Goal: Information Seeking & Learning: Learn about a topic

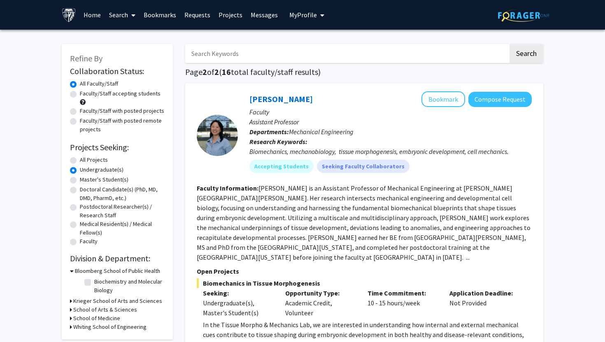
click at [80, 159] on label "All Projects" at bounding box center [94, 159] width 28 height 9
click at [80, 159] on input "All Projects" at bounding box center [82, 157] width 5 height 5
radio input "true"
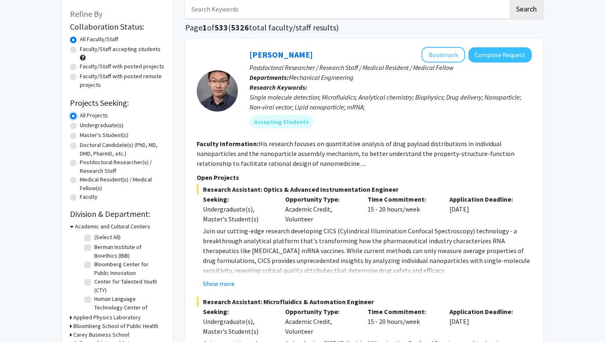
scroll to position [46, 0]
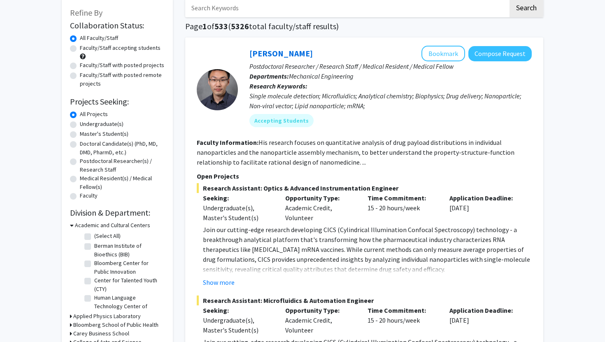
click at [94, 246] on label "Berman Institute of Bioethics (BIB)" at bounding box center [128, 249] width 68 height 17
click at [94, 246] on input "Berman Institute of Bioethics (BIB)" at bounding box center [96, 243] width 5 height 5
checkbox input "true"
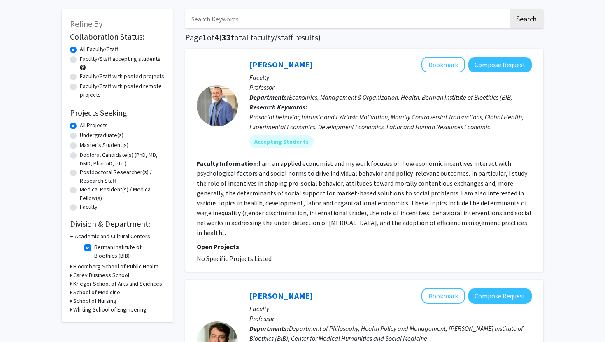
scroll to position [51, 0]
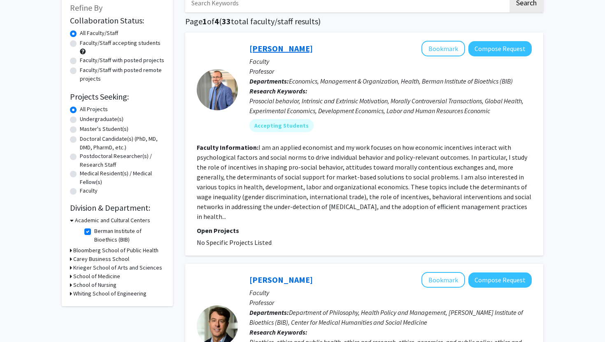
click at [283, 47] on link "[PERSON_NAME]" at bounding box center [280, 48] width 63 height 10
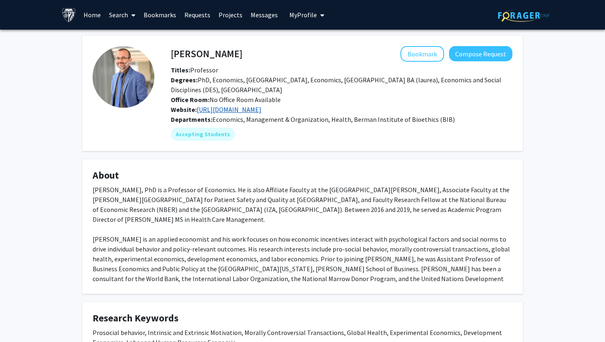
click at [252, 111] on link "https://mariomacis.net/" at bounding box center [229, 109] width 65 height 8
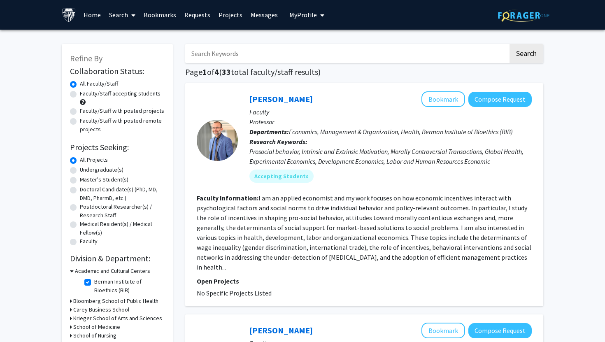
click at [80, 169] on label "Undergraduate(s)" at bounding box center [102, 169] width 44 height 9
click at [80, 169] on input "Undergraduate(s)" at bounding box center [82, 167] width 5 height 5
radio input "true"
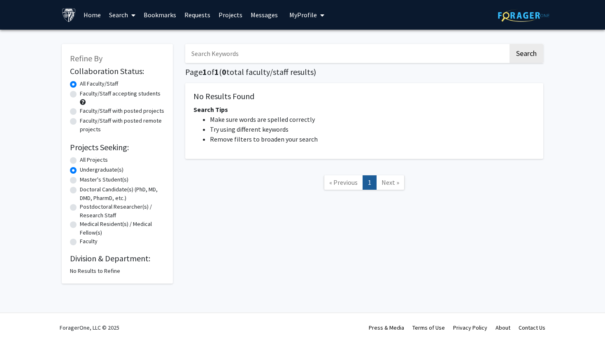
click at [80, 160] on label "All Projects" at bounding box center [94, 159] width 28 height 9
click at [80, 160] on input "All Projects" at bounding box center [82, 157] width 5 height 5
radio input "true"
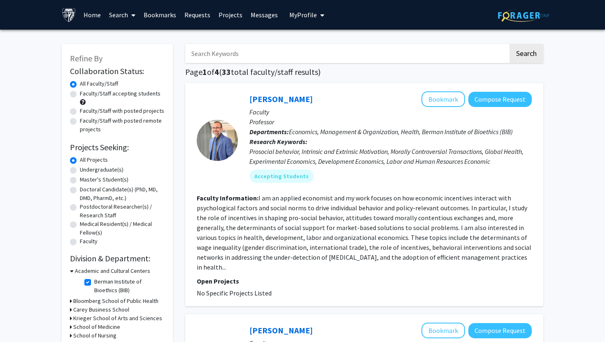
click at [80, 93] on label "Faculty/Staff accepting students" at bounding box center [120, 93] width 81 height 9
click at [80, 93] on input "Faculty/Staff accepting students" at bounding box center [82, 91] width 5 height 5
radio input "true"
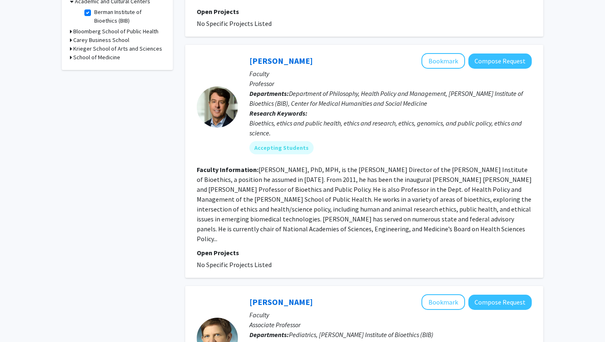
scroll to position [257, 0]
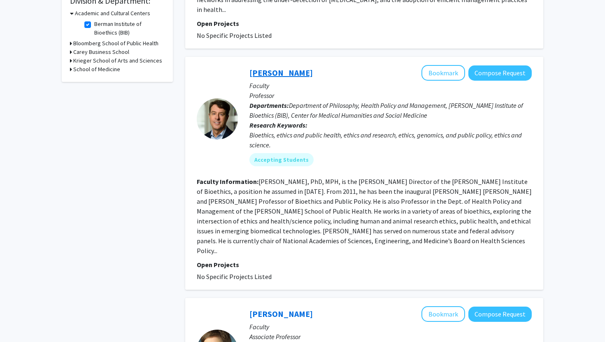
click at [282, 67] on link "[PERSON_NAME]" at bounding box center [280, 72] width 63 height 10
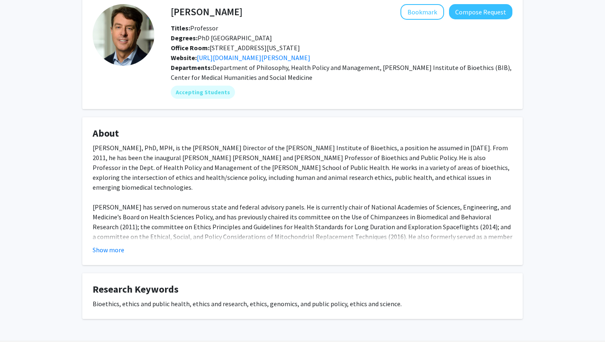
scroll to position [70, 0]
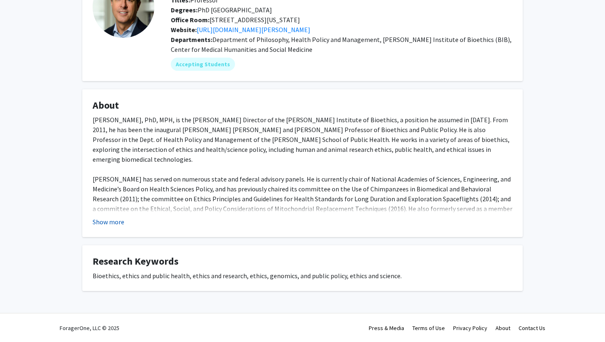
click at [113, 225] on button "Show more" at bounding box center [109, 222] width 32 height 10
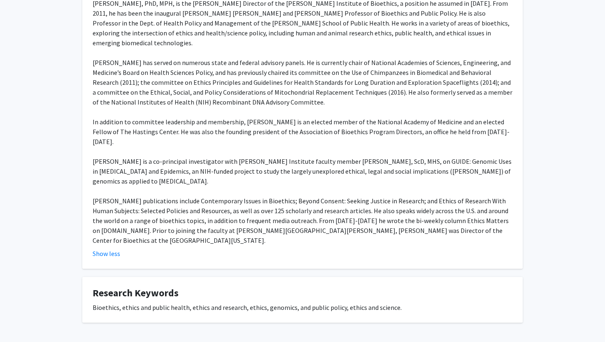
scroll to position [186, 0]
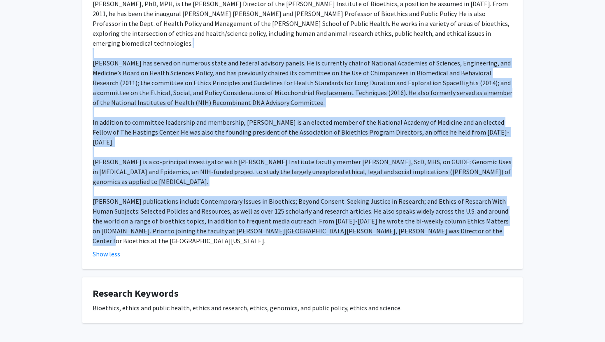
drag, startPoint x: 428, startPoint y: 214, endPoint x: 152, endPoint y: 52, distance: 319.7
click at [152, 52] on div "Jeffrey Kahn, PhD, MPH, is the Andreas C. Dracopoulos Director of the Johns Hop…" at bounding box center [303, 122] width 420 height 247
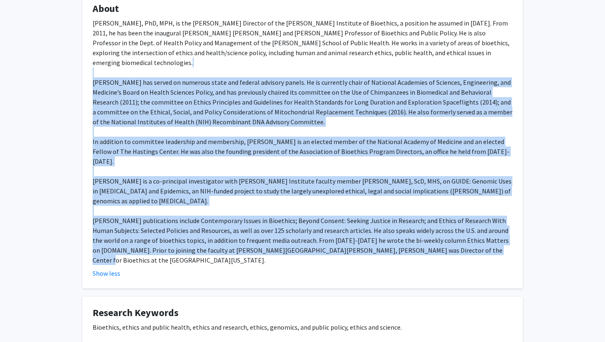
scroll to position [188, 0]
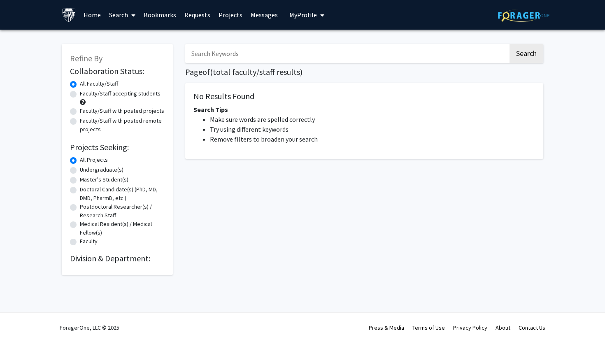
click at [76, 92] on div "Faculty/Staff accepting students" at bounding box center [117, 97] width 95 height 17
click at [80, 92] on label "Faculty/Staff accepting students" at bounding box center [120, 93] width 81 height 9
click at [80, 92] on input "Faculty/Staff accepting students" at bounding box center [82, 91] width 5 height 5
radio input "true"
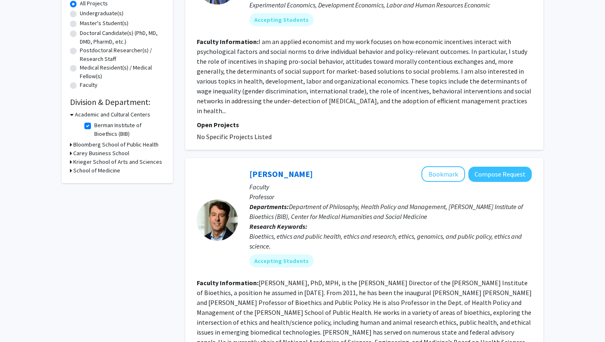
scroll to position [147, 0]
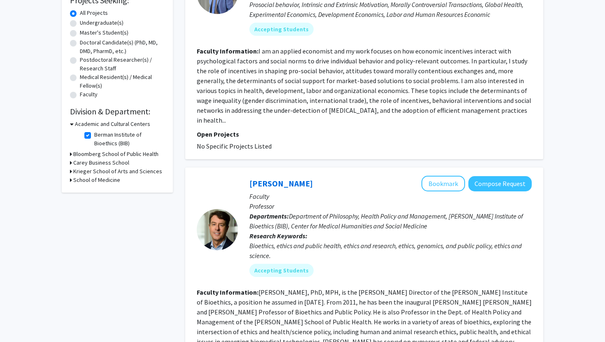
click at [94, 134] on label "Berman Institute of Bioethics (BIB)" at bounding box center [128, 138] width 68 height 17
click at [94, 134] on input "Berman Institute of Bioethics (BIB)" at bounding box center [96, 132] width 5 height 5
checkbox input "false"
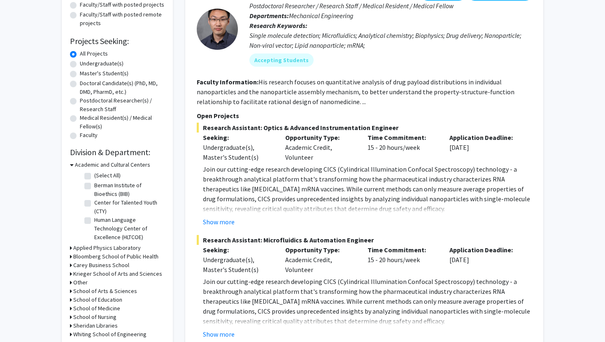
scroll to position [125, 0]
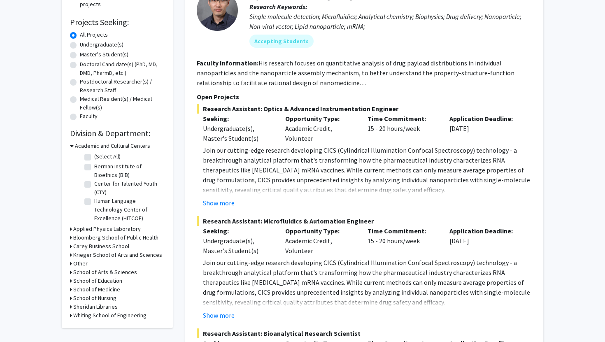
click at [70, 236] on icon at bounding box center [71, 237] width 2 height 9
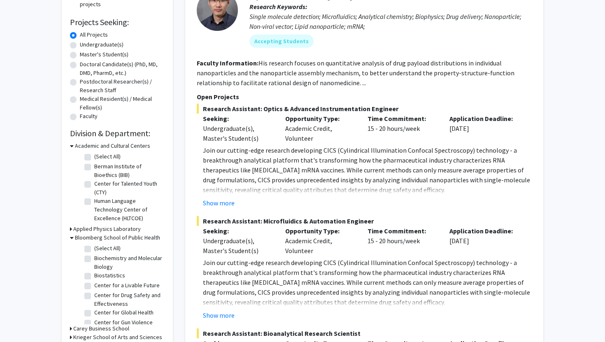
click at [94, 249] on label "(Select All)" at bounding box center [107, 248] width 26 height 9
click at [94, 249] on input "(Select All)" at bounding box center [96, 246] width 5 height 5
checkbox input "true"
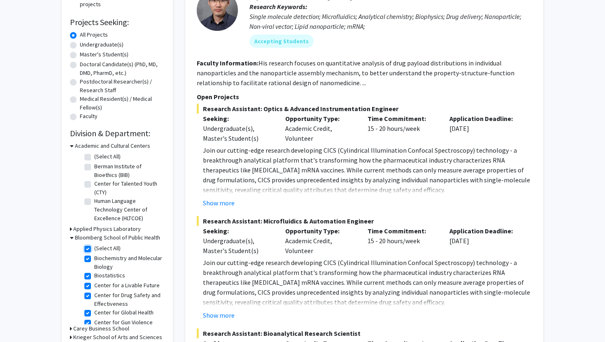
checkbox input "true"
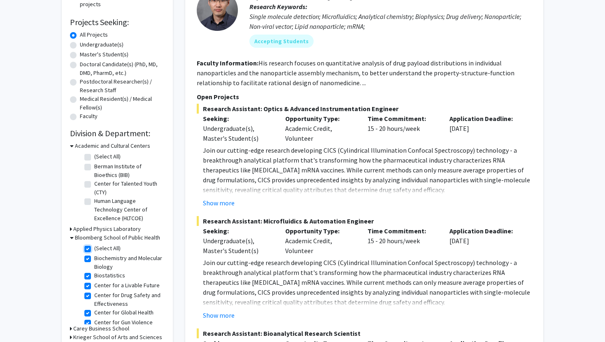
checkbox input "true"
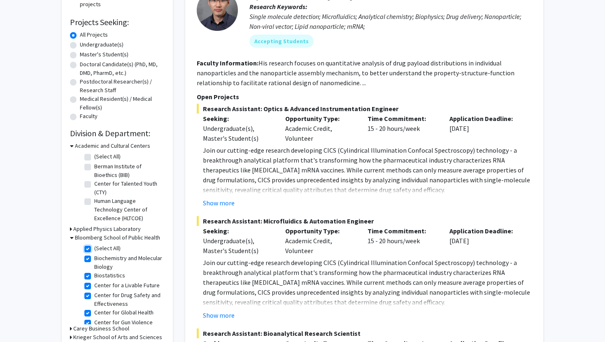
checkbox input "true"
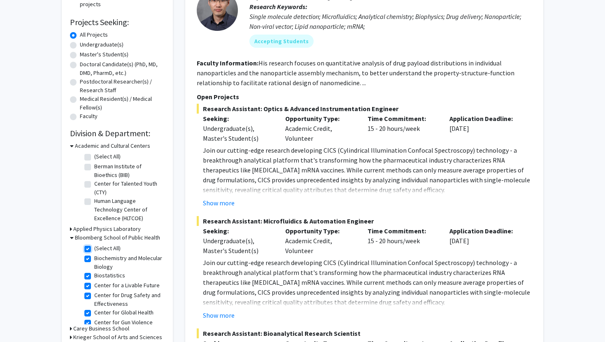
checkbox input "true"
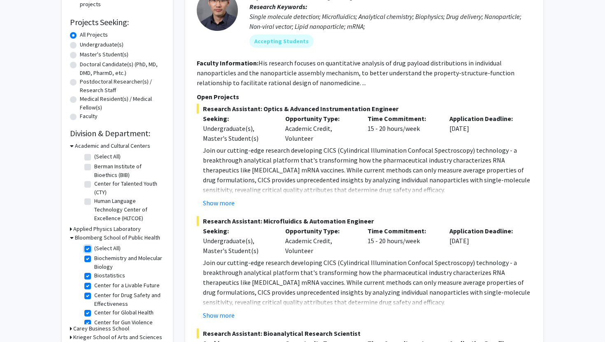
checkbox input "true"
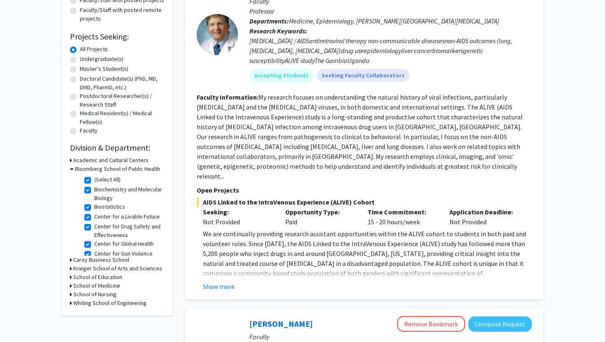
click at [94, 180] on label "(Select All)" at bounding box center [107, 179] width 26 height 9
click at [94, 180] on input "(Select All)" at bounding box center [96, 177] width 5 height 5
checkbox input "false"
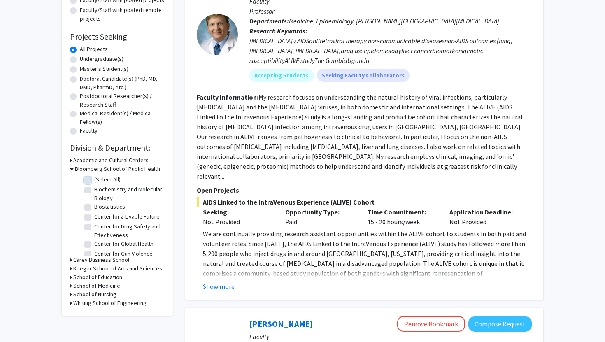
checkbox input "false"
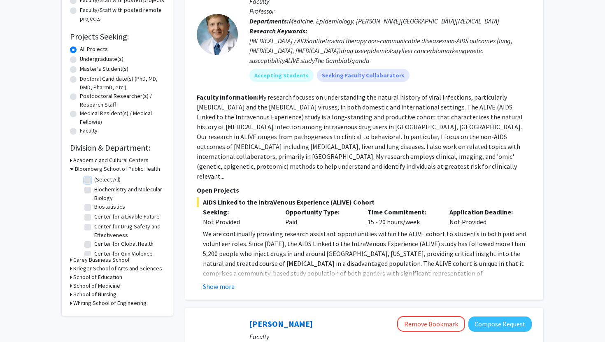
checkbox input "false"
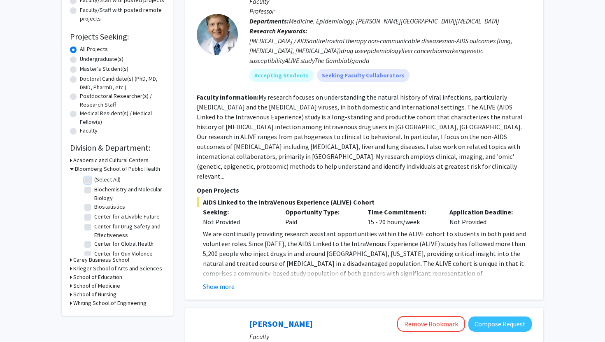
checkbox input "false"
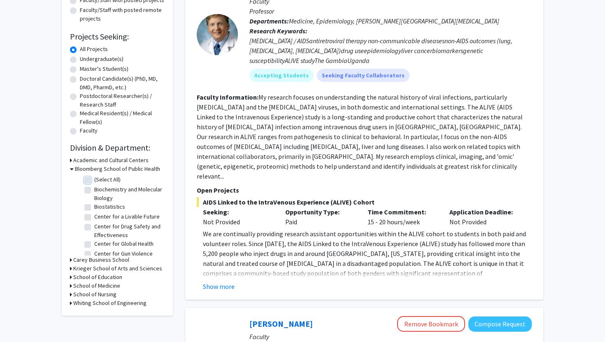
checkbox input "false"
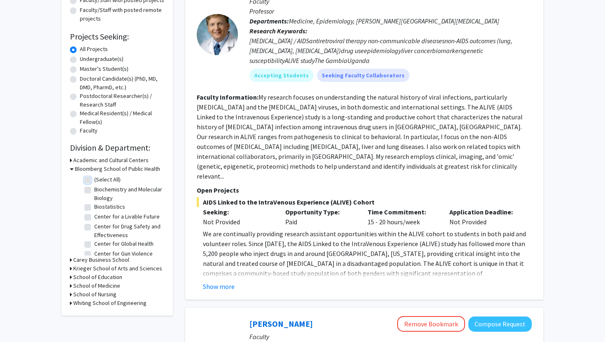
checkbox input "false"
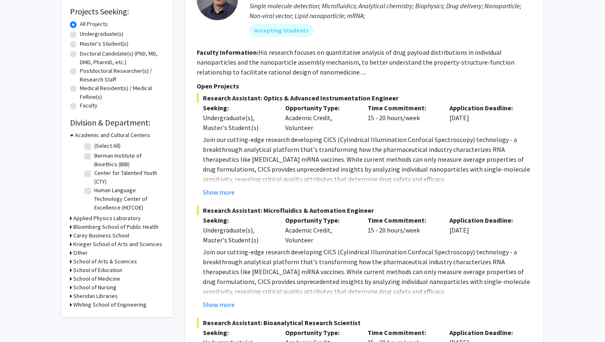
scroll to position [139, 0]
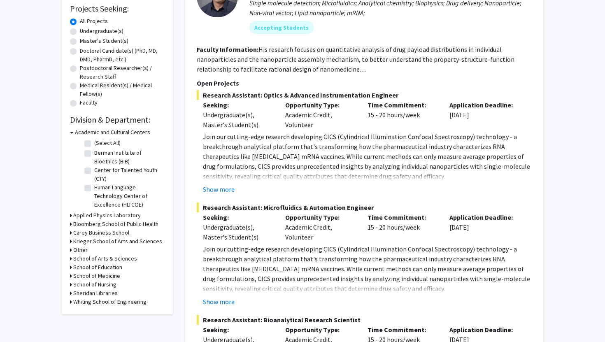
click at [71, 224] on icon at bounding box center [71, 224] width 2 height 9
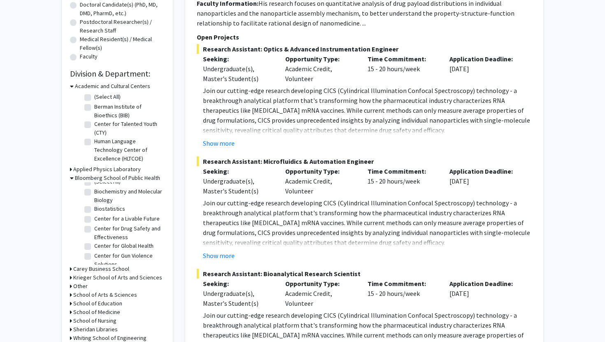
scroll to position [0, 0]
click at [94, 226] on label "Center for a Livable Future" at bounding box center [126, 225] width 65 height 9
click at [94, 226] on input "Center for a Livable Future" at bounding box center [96, 223] width 5 height 5
checkbox input "true"
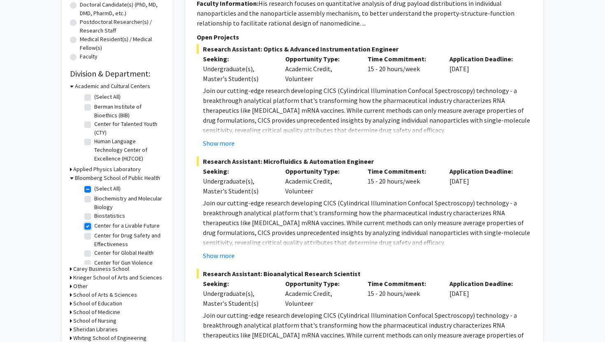
checkbox input "true"
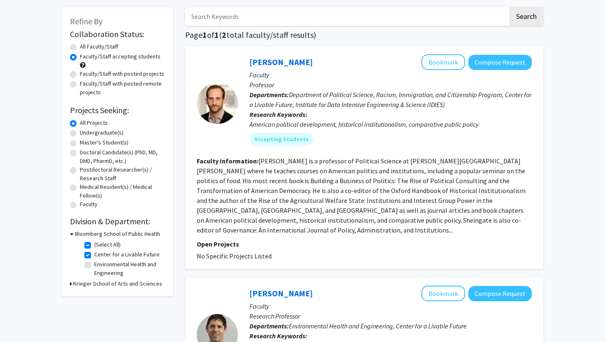
scroll to position [49, 0]
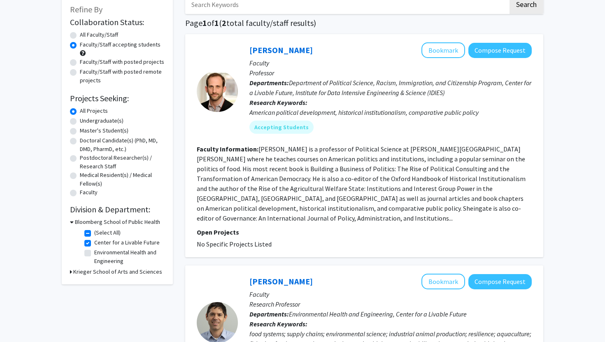
click at [226, 227] on p "Open Projects" at bounding box center [364, 232] width 335 height 10
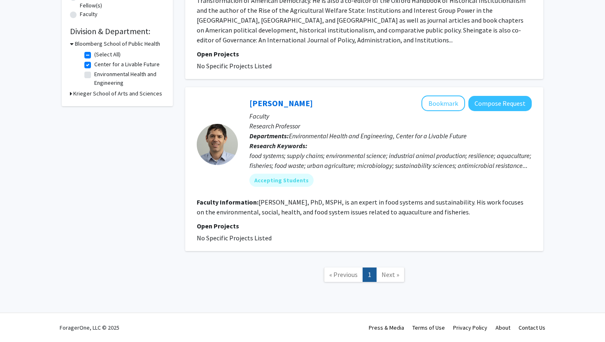
scroll to position [139, 0]
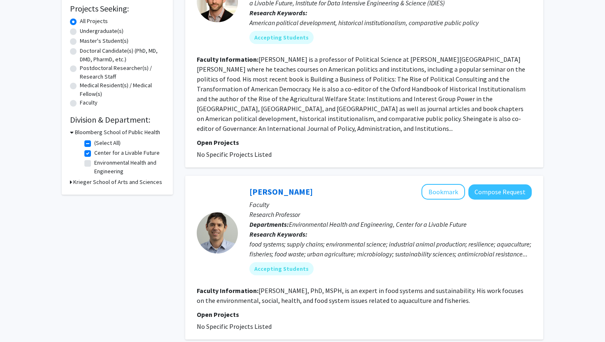
click at [94, 152] on label "Center for a Livable Future" at bounding box center [126, 152] width 65 height 9
click at [94, 152] on input "Center for a Livable Future" at bounding box center [96, 150] width 5 height 5
checkbox input "false"
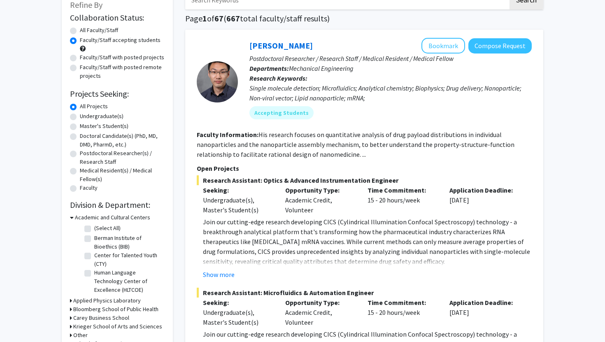
scroll to position [174, 0]
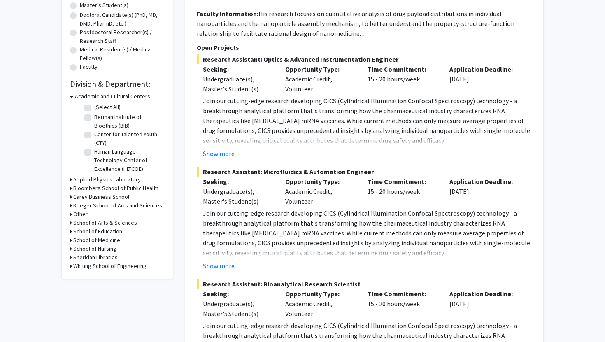
click at [71, 187] on icon at bounding box center [71, 188] width 2 height 9
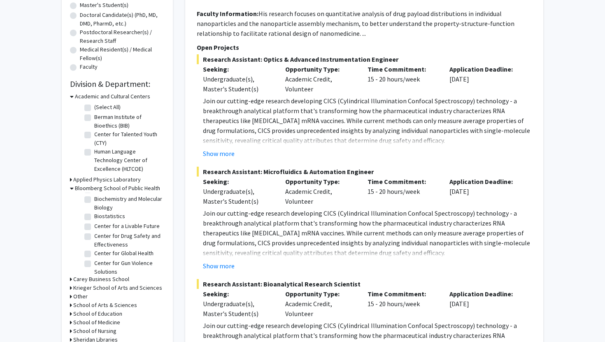
scroll to position [12, 0]
click at [94, 234] on label "Center for Drug Safety and Effectiveness" at bounding box center [128, 237] width 68 height 17
click at [94, 234] on input "Center for Drug Safety and Effectiveness" at bounding box center [96, 231] width 5 height 5
checkbox input "true"
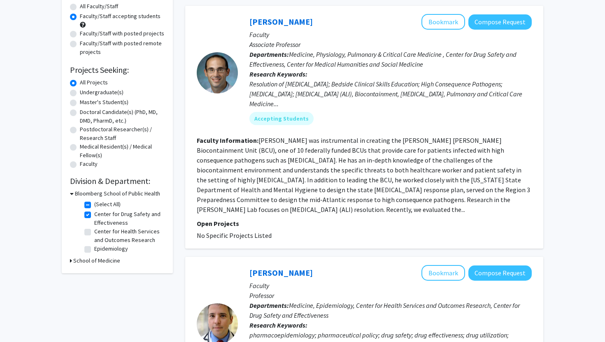
scroll to position [108, 0]
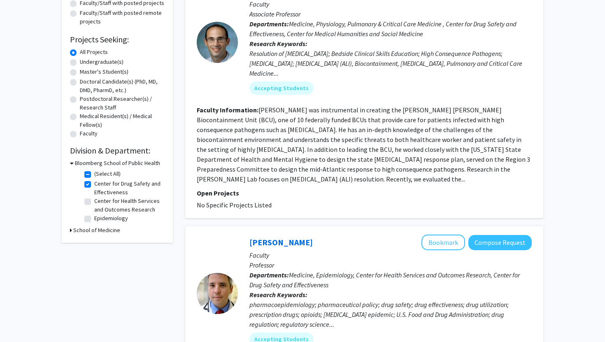
click at [94, 183] on label "Center for Drug Safety and Effectiveness" at bounding box center [128, 187] width 68 height 17
click at [94, 183] on input "Center for Drug Safety and Effectiveness" at bounding box center [96, 181] width 5 height 5
checkbox input "false"
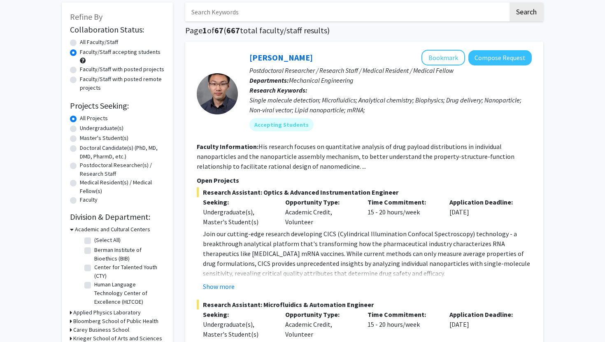
scroll to position [110, 0]
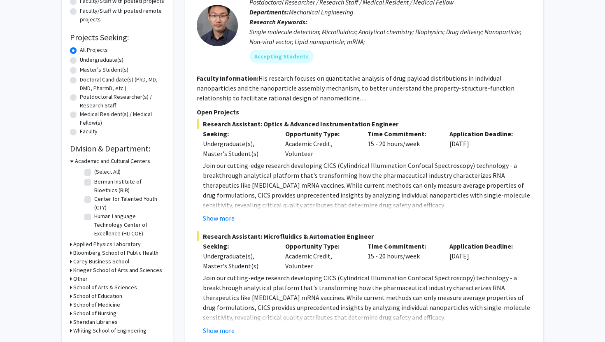
click at [70, 253] on icon at bounding box center [71, 252] width 2 height 9
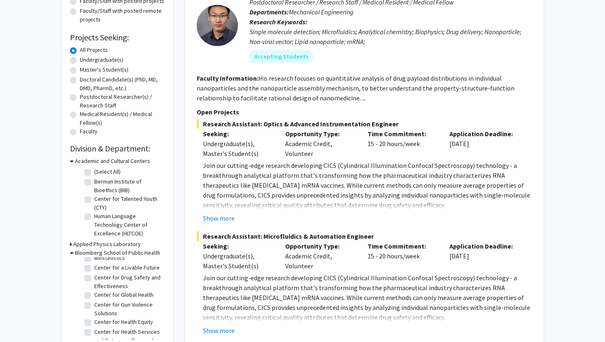
scroll to position [51, 0]
click at [94, 276] on label "Center for Global Health" at bounding box center [123, 276] width 59 height 9
click at [94, 276] on input "Center for Global Health" at bounding box center [96, 274] width 5 height 5
checkbox input "true"
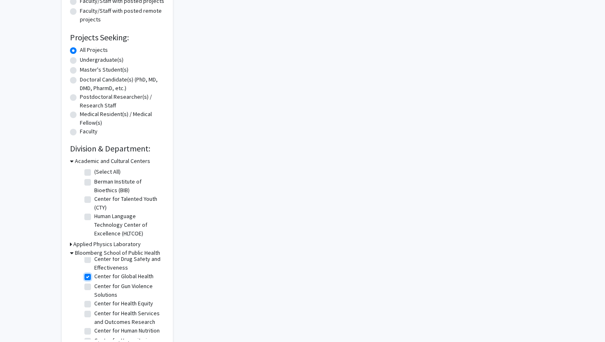
checkbox input "true"
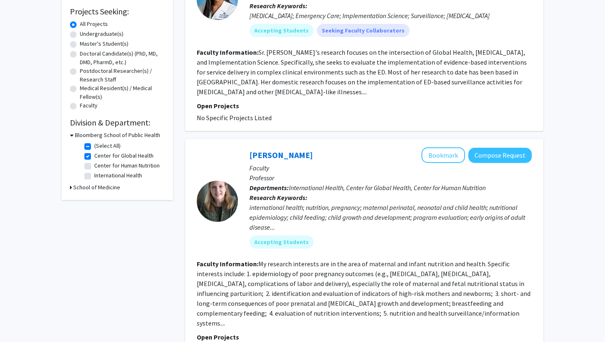
scroll to position [100, 0]
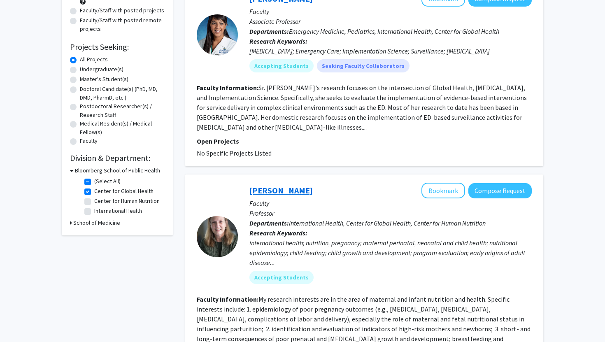
click at [288, 194] on link "[PERSON_NAME]" at bounding box center [280, 190] width 63 height 10
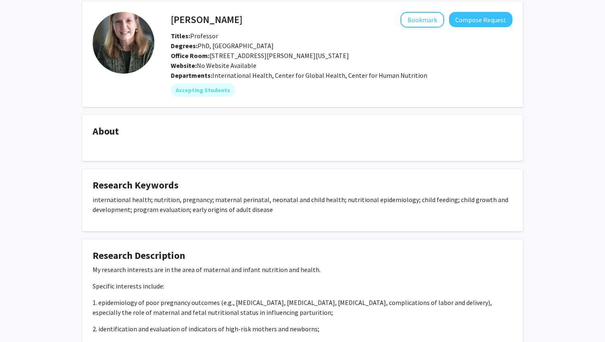
scroll to position [128, 0]
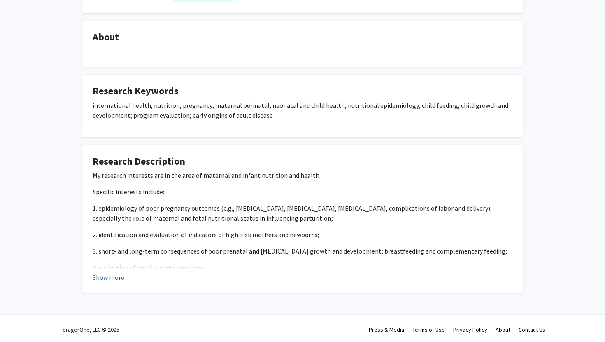
click at [116, 278] on button "Show more" at bounding box center [109, 277] width 32 height 10
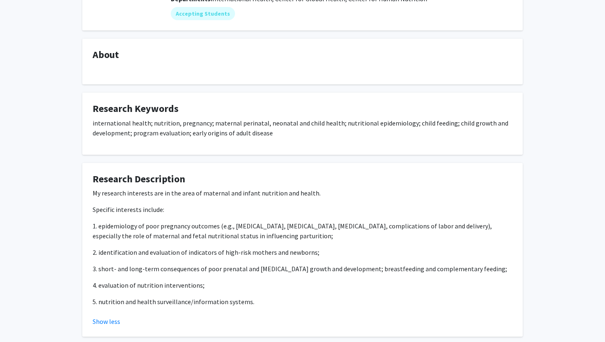
scroll to position [0, 0]
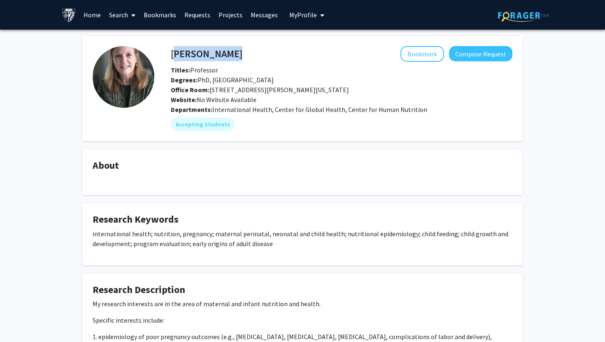
drag, startPoint x: 241, startPoint y: 55, endPoint x: 172, endPoint y: 56, distance: 69.5
click at [172, 56] on div "[PERSON_NAME] Bookmark Compose Request" at bounding box center [342, 54] width 354 height 16
copy h4 "[PERSON_NAME]"
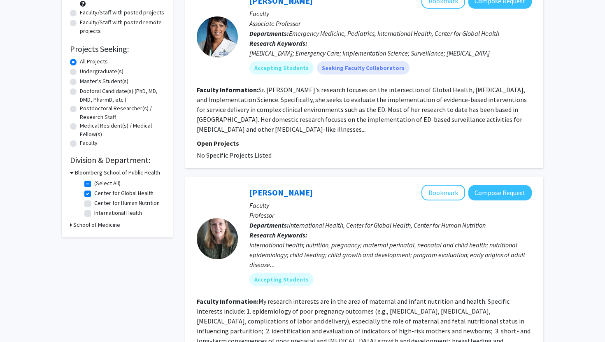
scroll to position [119, 0]
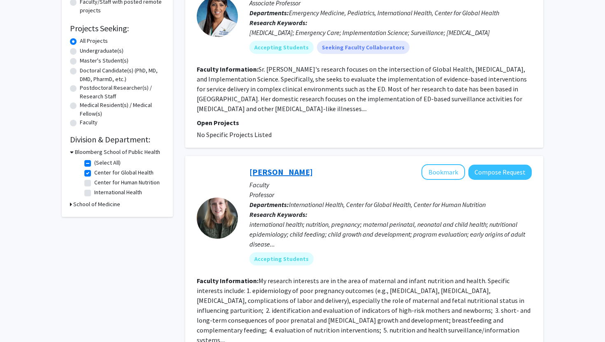
click at [276, 170] on link "[PERSON_NAME]" at bounding box center [280, 172] width 63 height 10
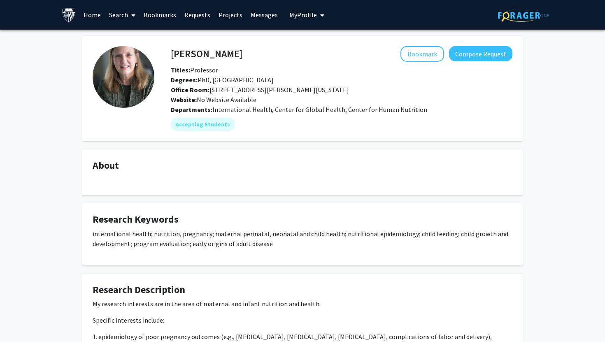
scroll to position [130, 0]
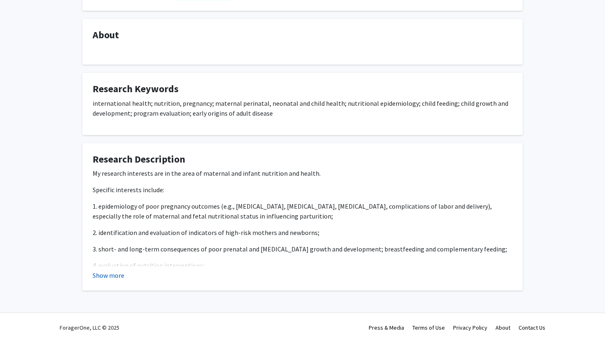
click at [118, 275] on button "Show more" at bounding box center [109, 275] width 32 height 10
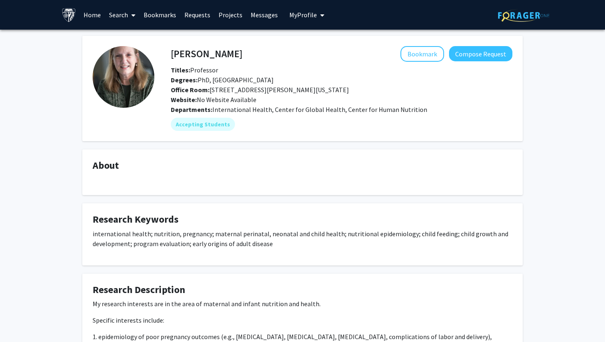
scroll to position [157, 0]
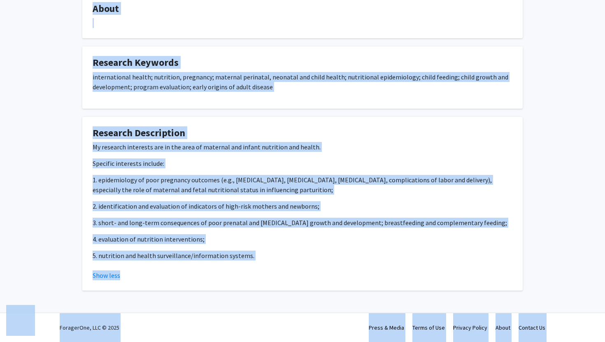
click at [243, 191] on p "1. epidemiology of poor pregnancy outcomes (e.g., [MEDICAL_DATA], [MEDICAL_DATA…" at bounding box center [303, 185] width 420 height 20
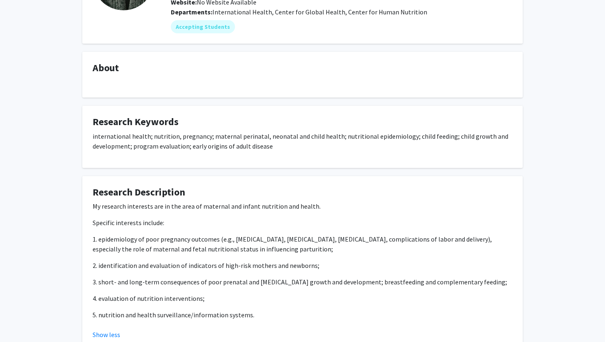
scroll to position [0, 0]
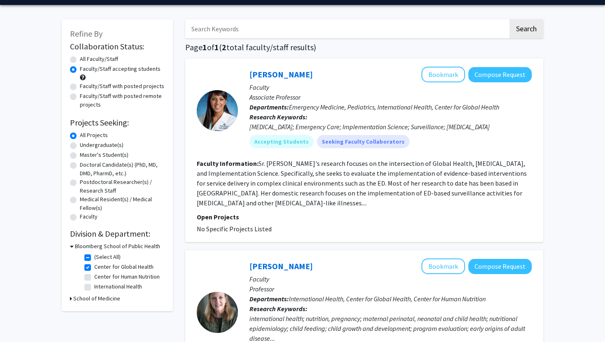
scroll to position [26, 0]
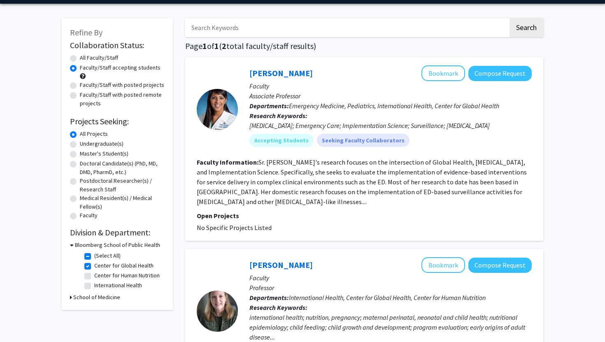
click at [74, 244] on div "Bloomberg School of Public Health" at bounding box center [117, 245] width 95 height 9
click at [71, 244] on icon at bounding box center [72, 245] width 4 height 9
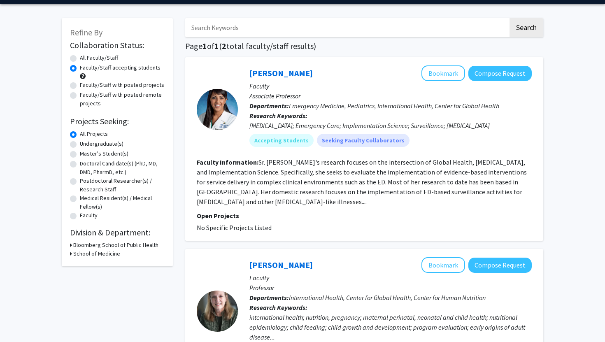
click at [71, 244] on icon at bounding box center [71, 245] width 2 height 9
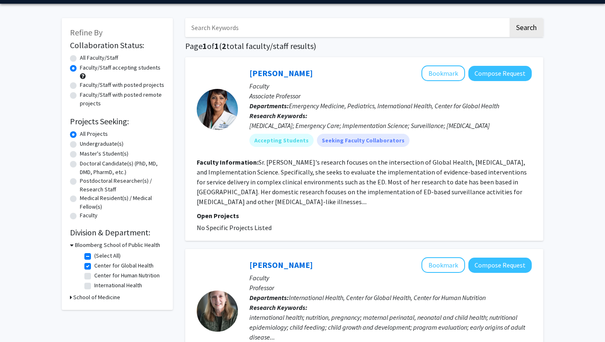
scroll to position [0, 0]
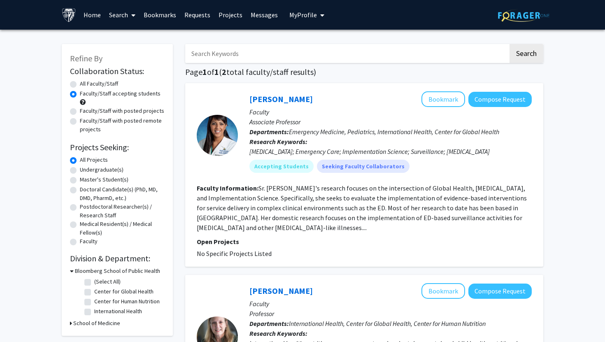
checkbox input "false"
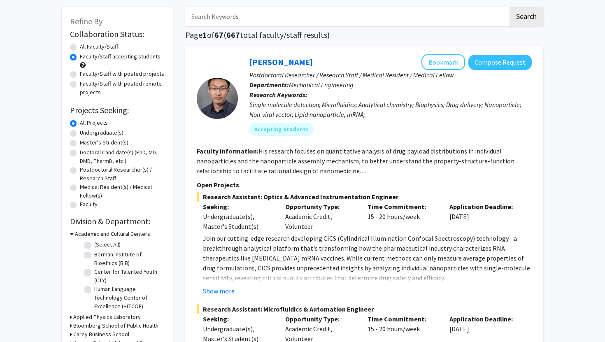
scroll to position [110, 0]
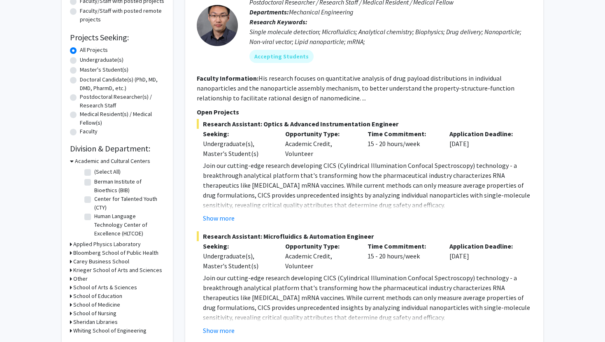
click at [71, 251] on icon at bounding box center [71, 252] width 2 height 9
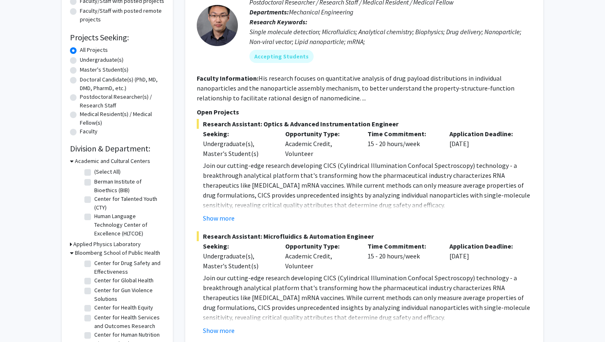
scroll to position [48, 0]
click at [94, 288] on label "Center for Gun Violence Solutions" at bounding box center [128, 293] width 68 height 17
click at [94, 288] on input "Center for Gun Violence Solutions" at bounding box center [96, 287] width 5 height 5
checkbox input "true"
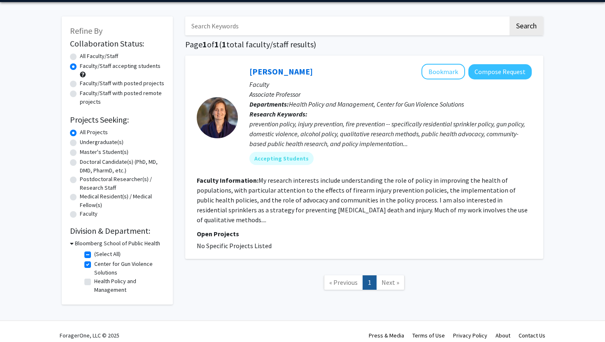
scroll to position [28, 0]
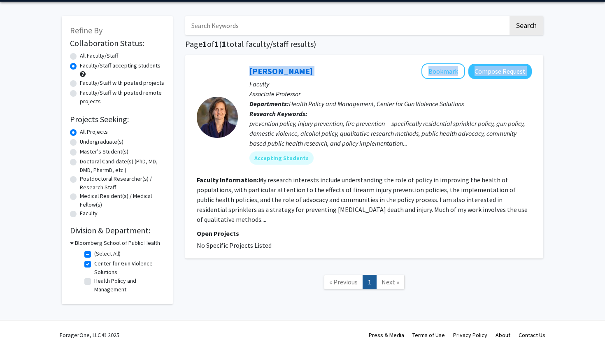
drag, startPoint x: 332, startPoint y: 73, endPoint x: 233, endPoint y: 72, distance: 99.5
click at [233, 72] on section "[PERSON_NAME] Bookmark Compose Request Faculty Associate Professor Departments:…" at bounding box center [364, 116] width 335 height 107
click at [220, 73] on div at bounding box center [217, 116] width 41 height 107
copy link "[PERSON_NAME]"
drag, startPoint x: 324, startPoint y: 68, endPoint x: 250, endPoint y: 67, distance: 73.6
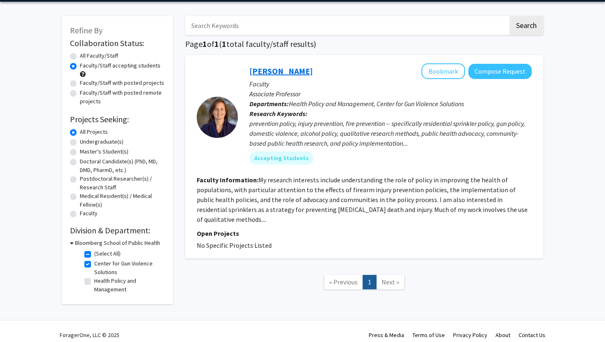
click at [250, 67] on div "[PERSON_NAME] Bookmark Compose Request" at bounding box center [390, 71] width 282 height 16
click at [273, 74] on link "[PERSON_NAME]" at bounding box center [280, 71] width 63 height 10
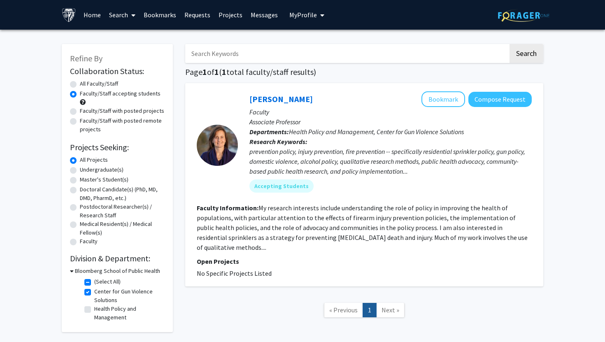
click at [72, 269] on icon at bounding box center [72, 271] width 4 height 9
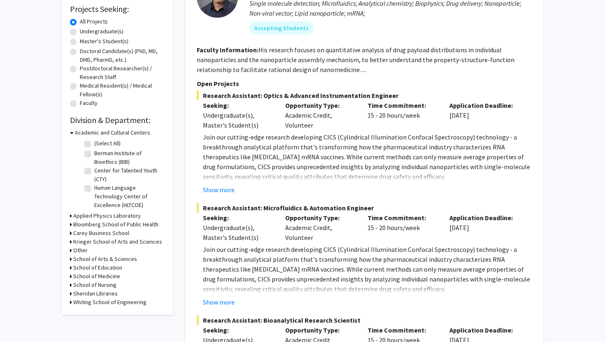
scroll to position [140, 0]
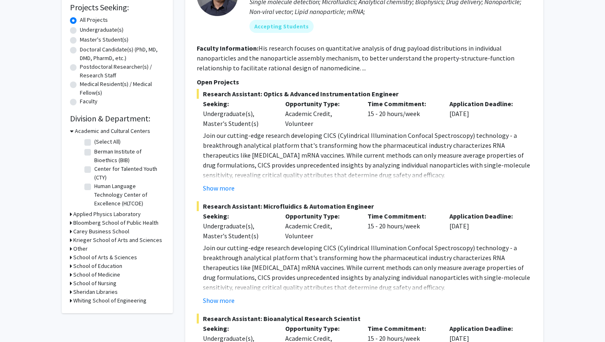
click at [70, 239] on icon at bounding box center [71, 240] width 2 height 9
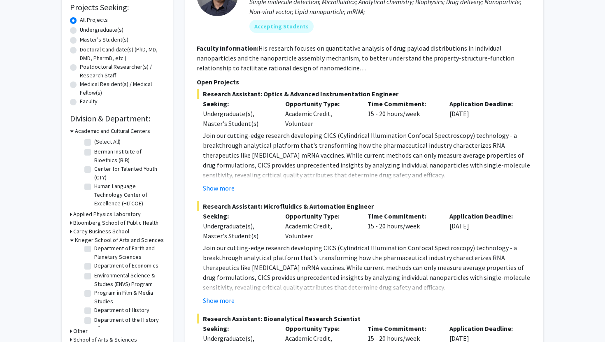
scroll to position [158, 0]
click at [94, 263] on label "Department of Economics" at bounding box center [126, 262] width 64 height 9
click at [94, 263] on input "Department of Economics" at bounding box center [96, 260] width 5 height 5
checkbox input "true"
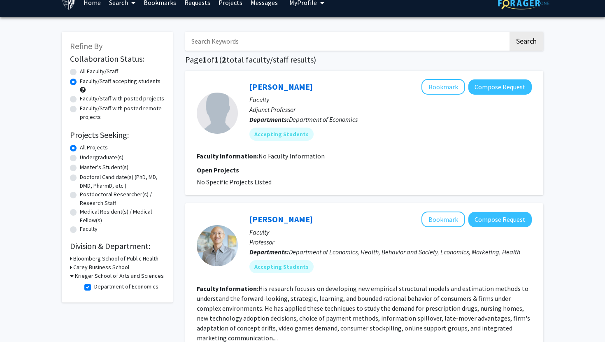
scroll to position [9, 0]
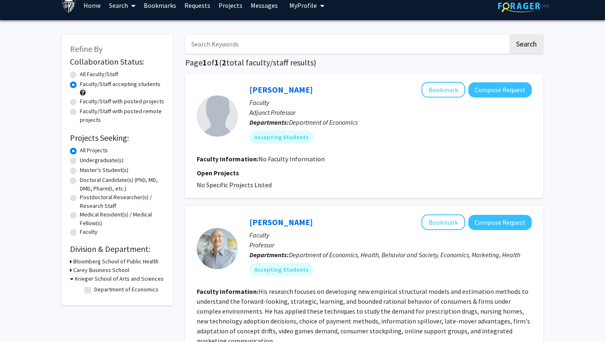
checkbox input "false"
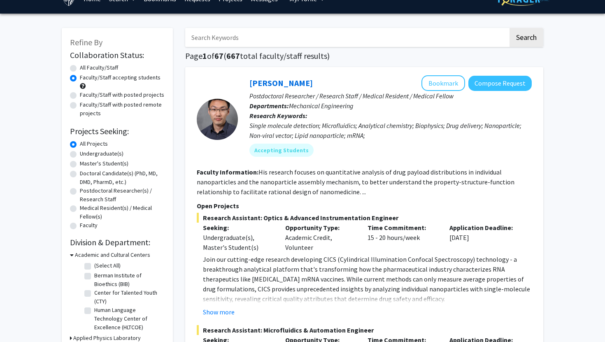
scroll to position [138, 0]
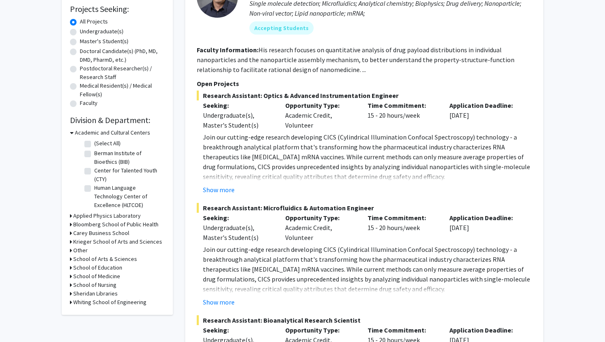
click at [70, 241] on div "Refine By Collaboration Status: Collaboration Status All Faculty/Staff Collabor…" at bounding box center [117, 110] width 111 height 409
click at [71, 240] on icon at bounding box center [71, 241] width 2 height 9
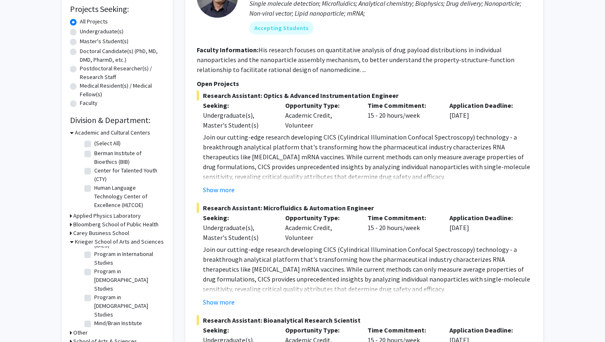
scroll to position [287, 0]
click at [94, 315] on label "Mind/Brain Institute" at bounding box center [118, 319] width 48 height 9
click at [94, 315] on input "Mind/Brain Institute" at bounding box center [96, 317] width 5 height 5
checkbox input "true"
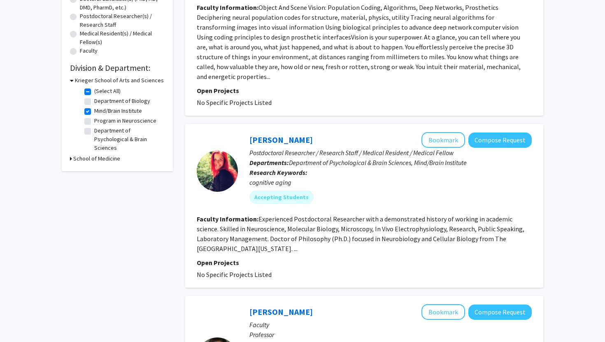
scroll to position [158, 0]
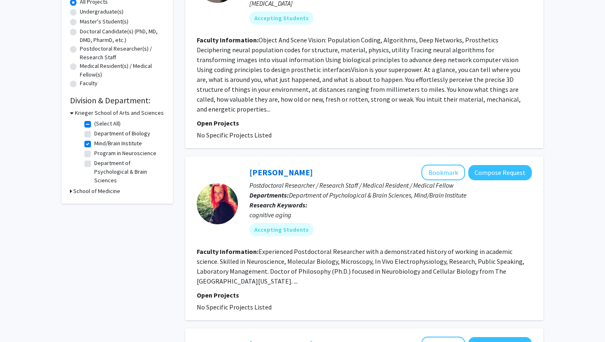
click at [94, 146] on label "Mind/Brain Institute" at bounding box center [118, 143] width 48 height 9
click at [94, 144] on input "Mind/Brain Institute" at bounding box center [96, 141] width 5 height 5
checkbox input "false"
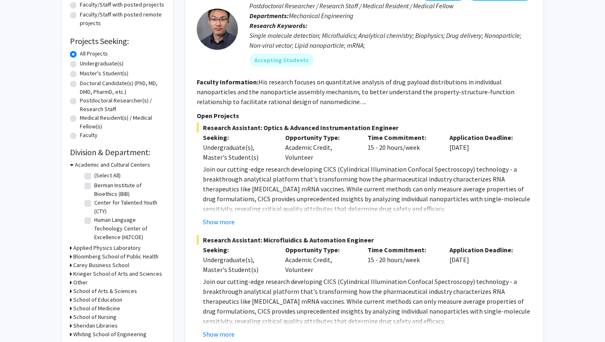
scroll to position [146, 0]
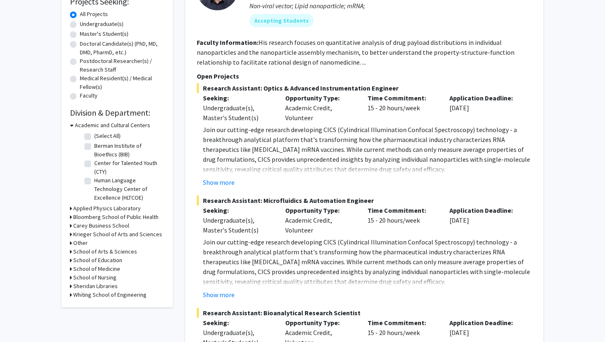
click at [71, 232] on icon at bounding box center [71, 234] width 2 height 9
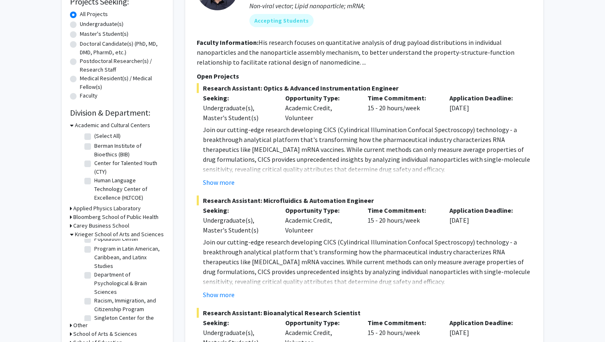
scroll to position [474, 0]
click at [94, 299] on label "Racism, Immigration, and Citizenship Program" at bounding box center [128, 307] width 68 height 17
click at [94, 299] on input "Racism, Immigration, and Citizenship Program" at bounding box center [96, 301] width 5 height 5
checkbox input "true"
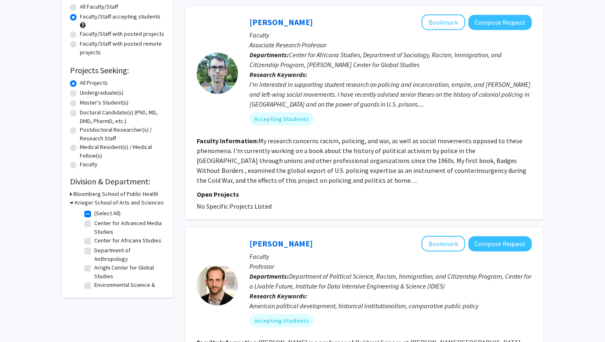
scroll to position [74, 0]
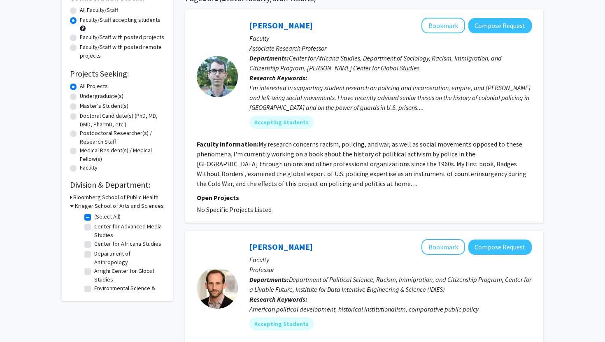
click at [72, 204] on icon at bounding box center [72, 206] width 4 height 9
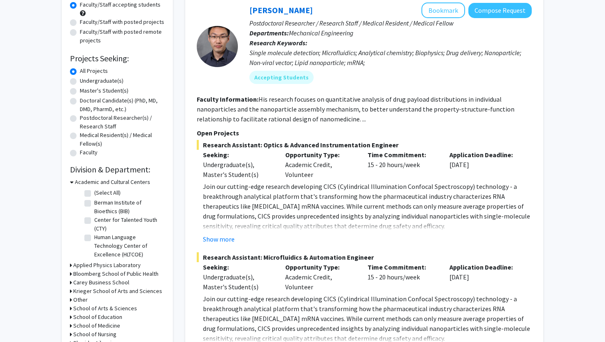
scroll to position [155, 0]
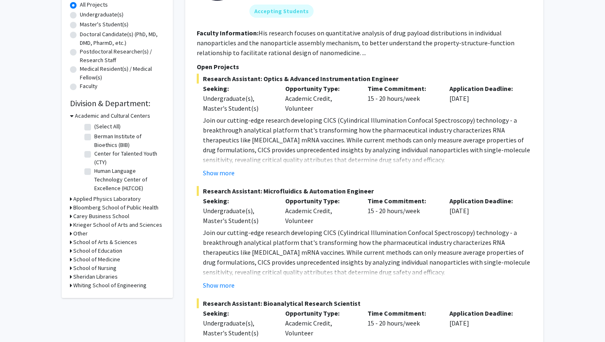
click at [71, 234] on icon at bounding box center [71, 233] width 2 height 9
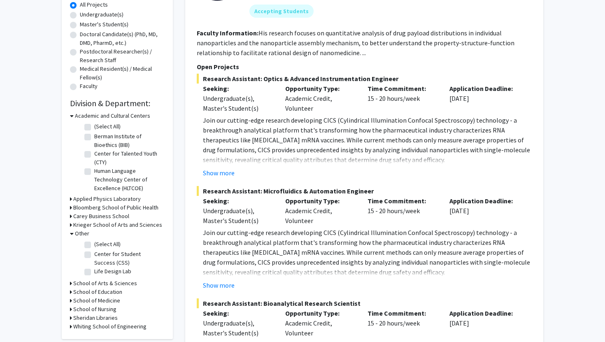
click at [71, 234] on icon at bounding box center [72, 233] width 4 height 9
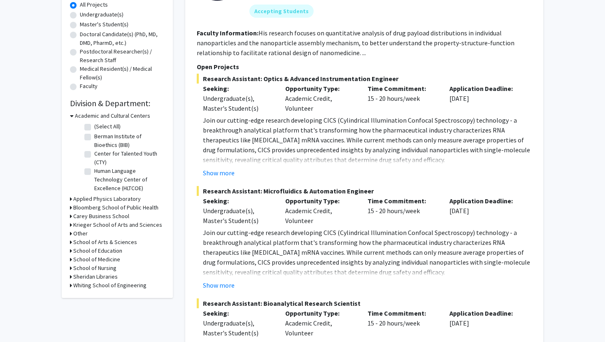
click at [70, 208] on div "Refine By Collaboration Status: Collaboration Status All Faculty/Staff Collabor…" at bounding box center [117, 93] width 111 height 409
click at [71, 206] on icon at bounding box center [71, 207] width 2 height 9
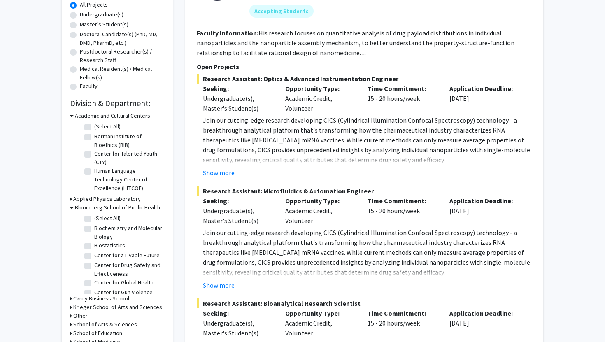
click at [71, 206] on icon at bounding box center [72, 207] width 4 height 9
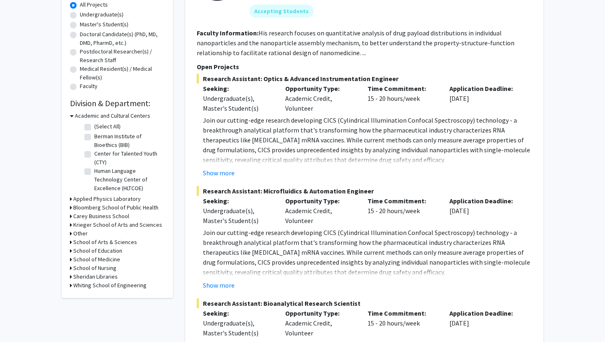
click at [71, 215] on icon at bounding box center [71, 216] width 2 height 9
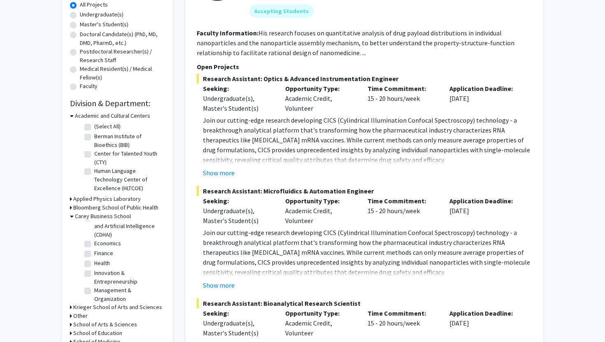
scroll to position [29, 0]
click at [94, 263] on label "Health" at bounding box center [102, 263] width 16 height 9
click at [94, 263] on input "Health" at bounding box center [96, 261] width 5 height 5
checkbox input "true"
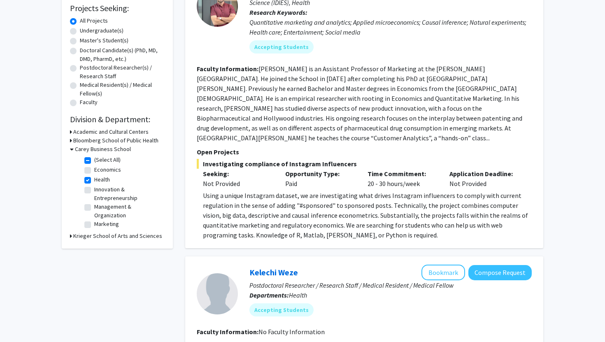
scroll to position [31, 0]
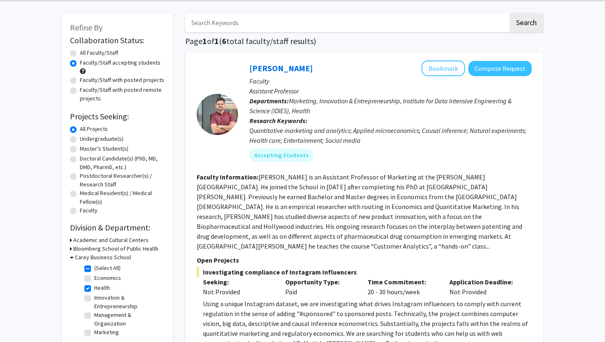
click at [94, 287] on label "Health" at bounding box center [102, 287] width 16 height 9
click at [94, 287] on input "Health" at bounding box center [96, 285] width 5 height 5
checkbox input "false"
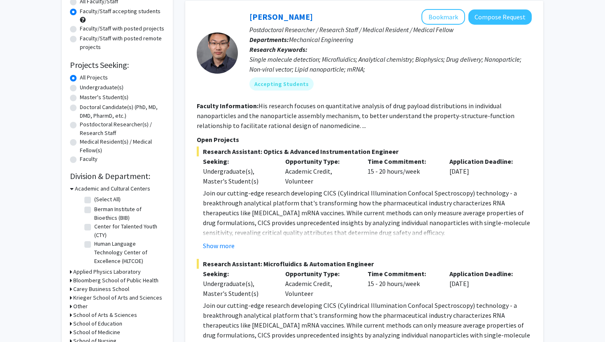
scroll to position [122, 0]
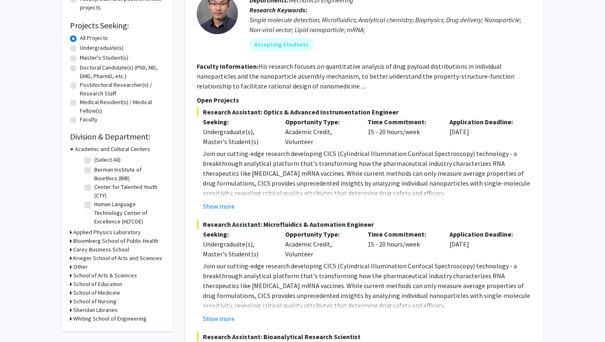
click at [70, 240] on icon at bounding box center [71, 240] width 2 height 9
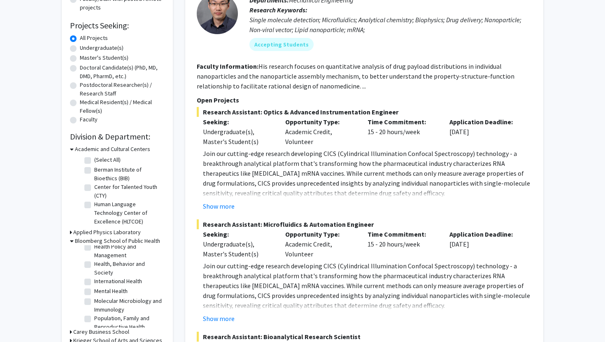
scroll to position [247, 0]
click at [94, 274] on label "Health, Behavior and Society" at bounding box center [128, 276] width 68 height 17
click at [94, 273] on input "Health, Behavior and Society" at bounding box center [96, 270] width 5 height 5
checkbox input "true"
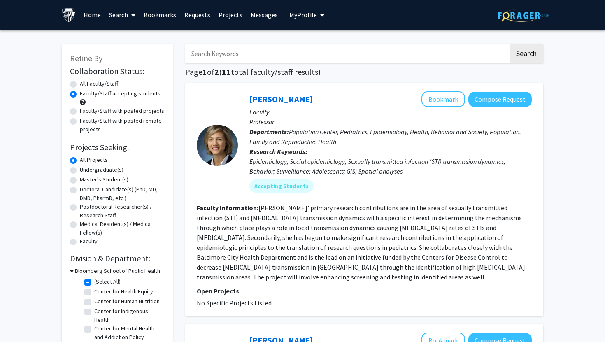
drag, startPoint x: 296, startPoint y: 100, endPoint x: 230, endPoint y: 100, distance: 65.8
click at [230, 100] on section "[PERSON_NAME] Bookmark Compose Request Faculty Professor Departments: Populatio…" at bounding box center [364, 144] width 335 height 107
copy section "[PERSON_NAME]"
click at [343, 104] on div "[PERSON_NAME] Bookmark Compose Request" at bounding box center [390, 99] width 282 height 16
click at [291, 101] on link "[PERSON_NAME]" at bounding box center [280, 99] width 63 height 10
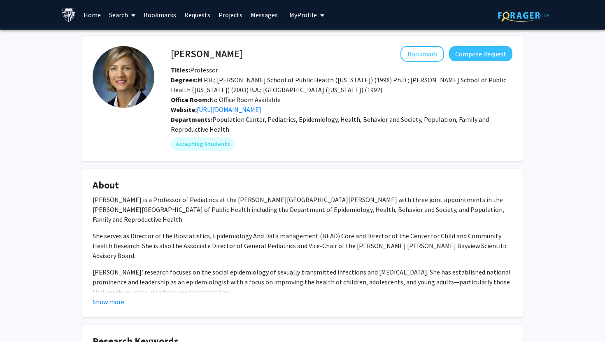
scroll to position [59, 0]
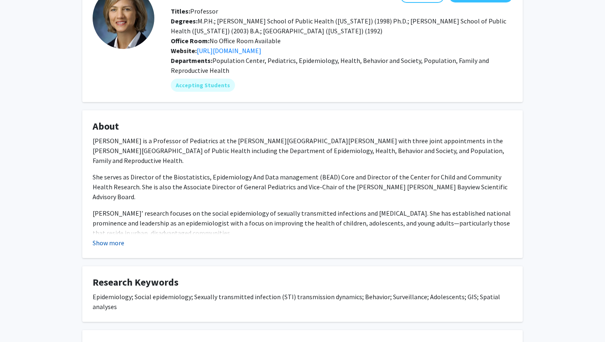
click at [113, 240] on button "Show more" at bounding box center [109, 243] width 32 height 10
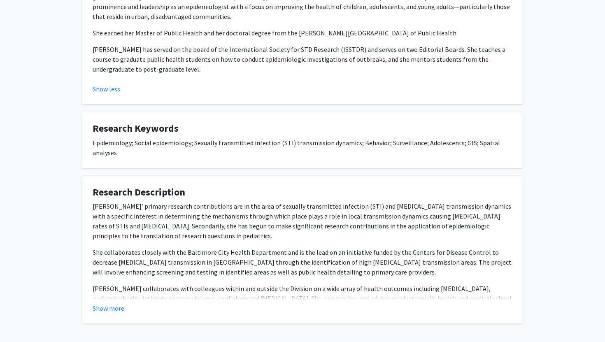
scroll to position [283, 0]
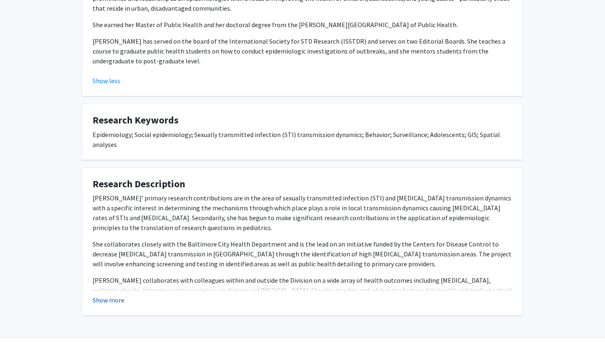
click at [121, 295] on button "Show more" at bounding box center [109, 300] width 32 height 10
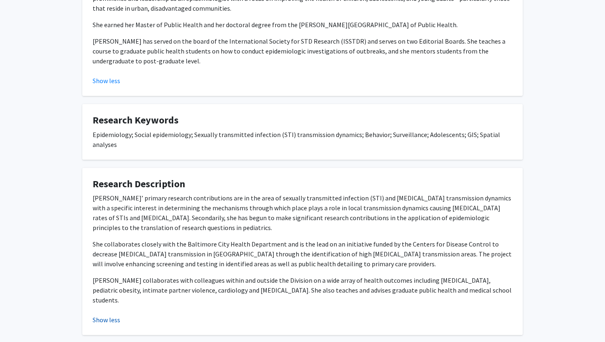
scroll to position [308, 0]
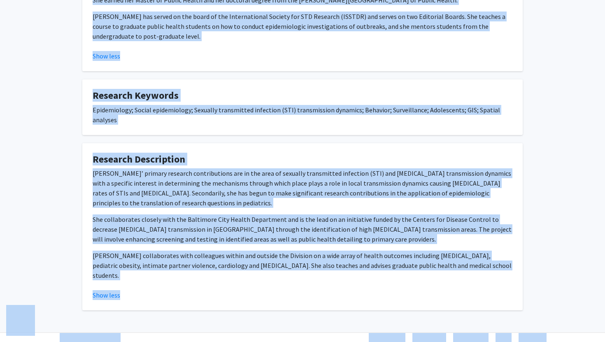
click at [166, 264] on div "[PERSON_NAME]’ primary research contributions are in the area of sexually trans…" at bounding box center [303, 227] width 420 height 118
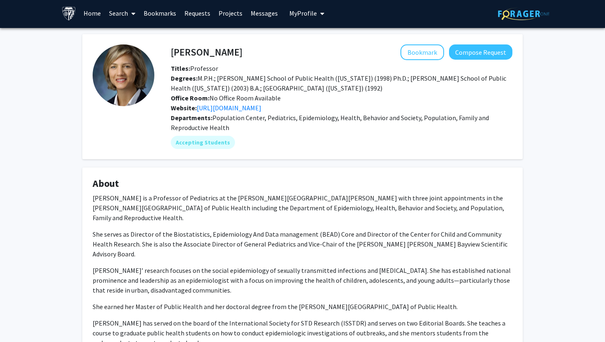
scroll to position [0, 0]
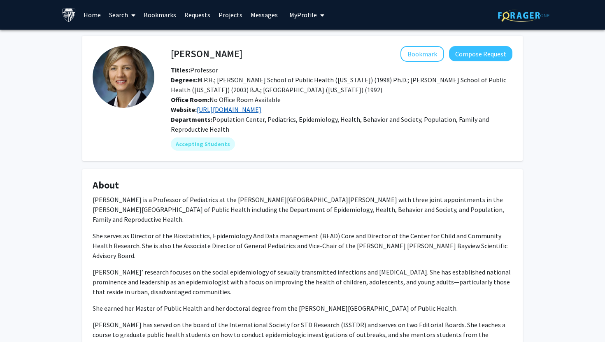
click at [255, 110] on link "[URL][DOMAIN_NAME]" at bounding box center [229, 109] width 65 height 8
